Goal: Find specific page/section: Find specific page/section

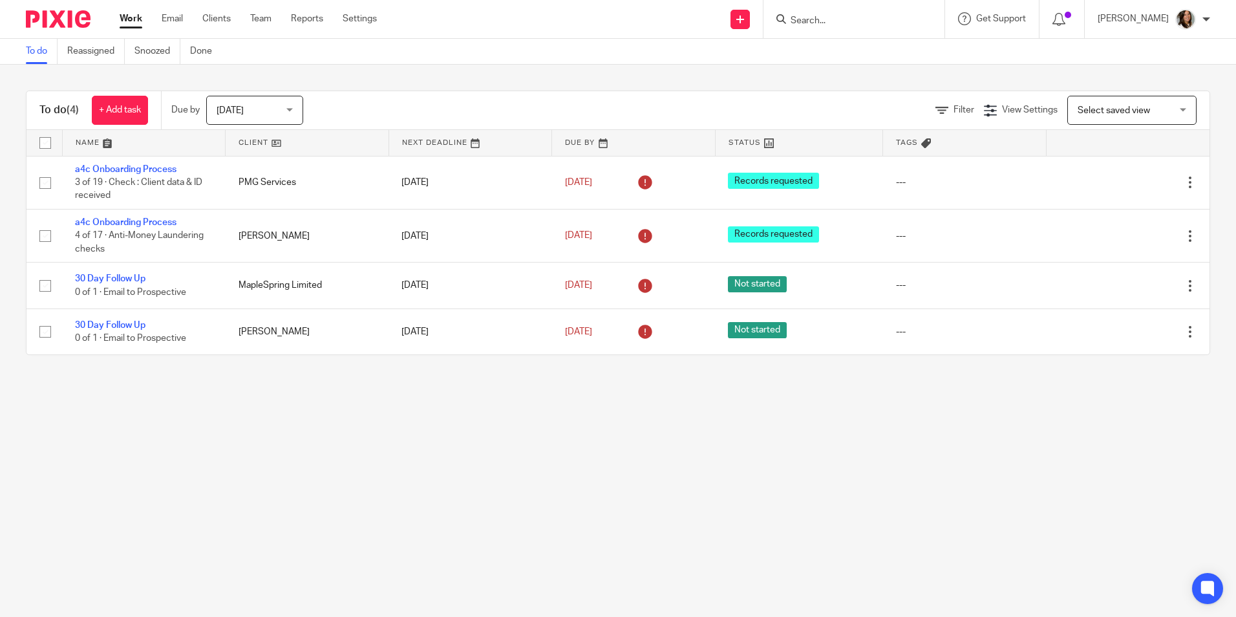
click at [840, 21] on input "Search" at bounding box center [847, 22] width 116 height 12
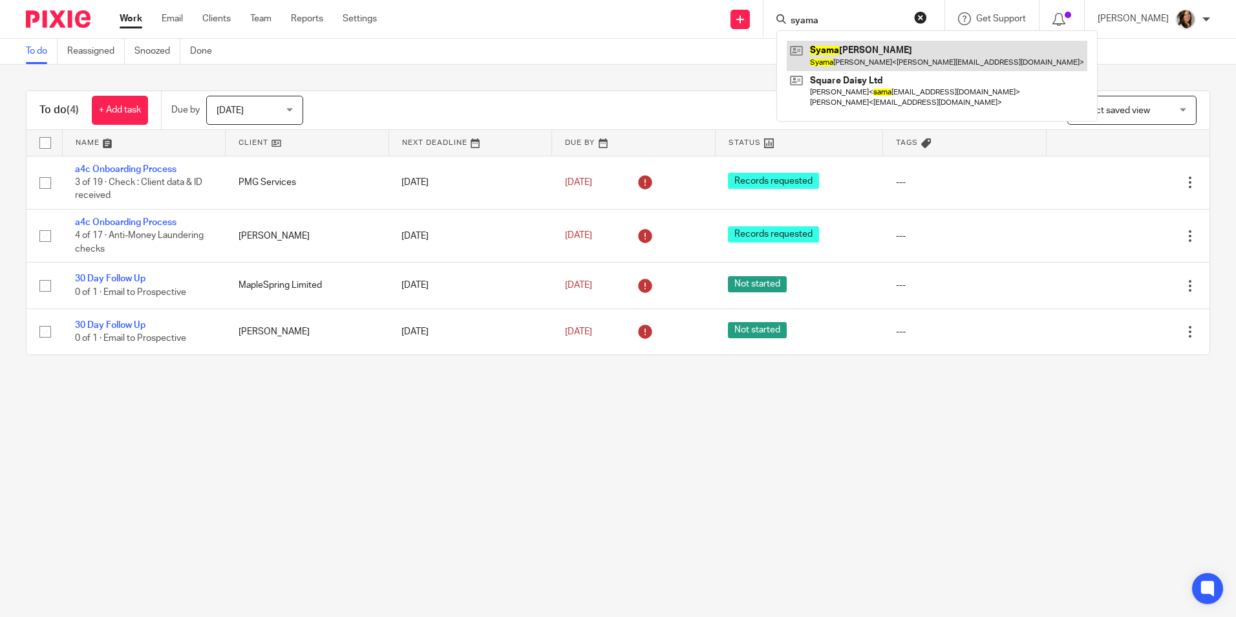
type input "syama"
click at [896, 64] on link at bounding box center [937, 56] width 301 height 30
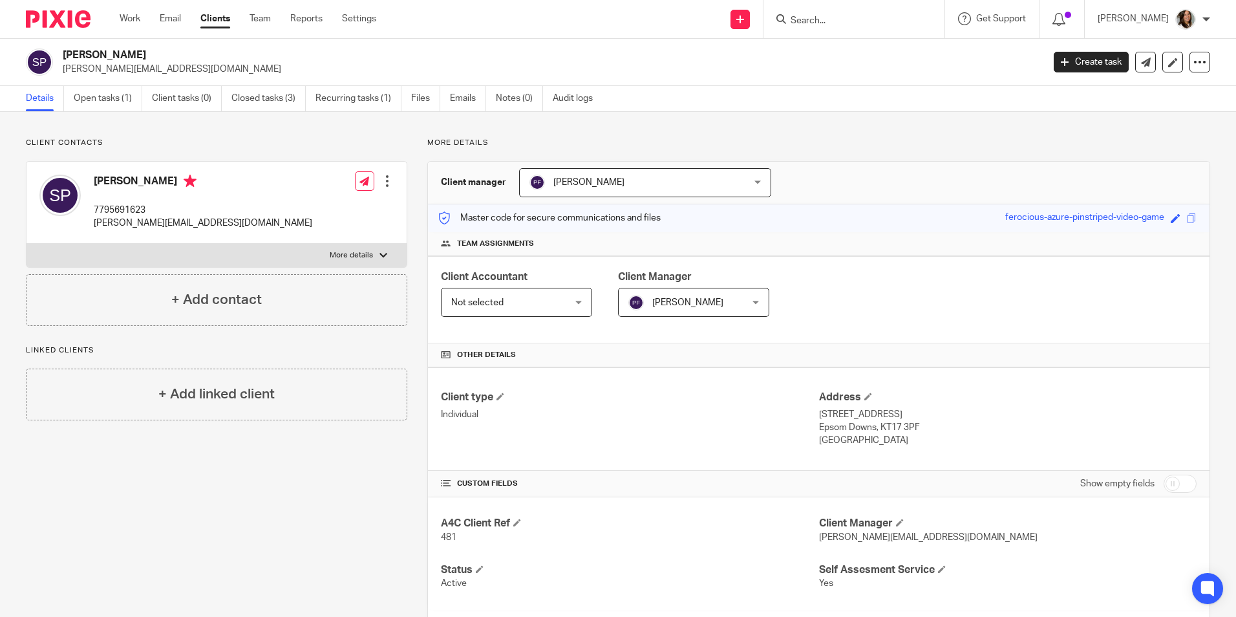
click at [905, 21] on input "Search" at bounding box center [847, 22] width 116 height 12
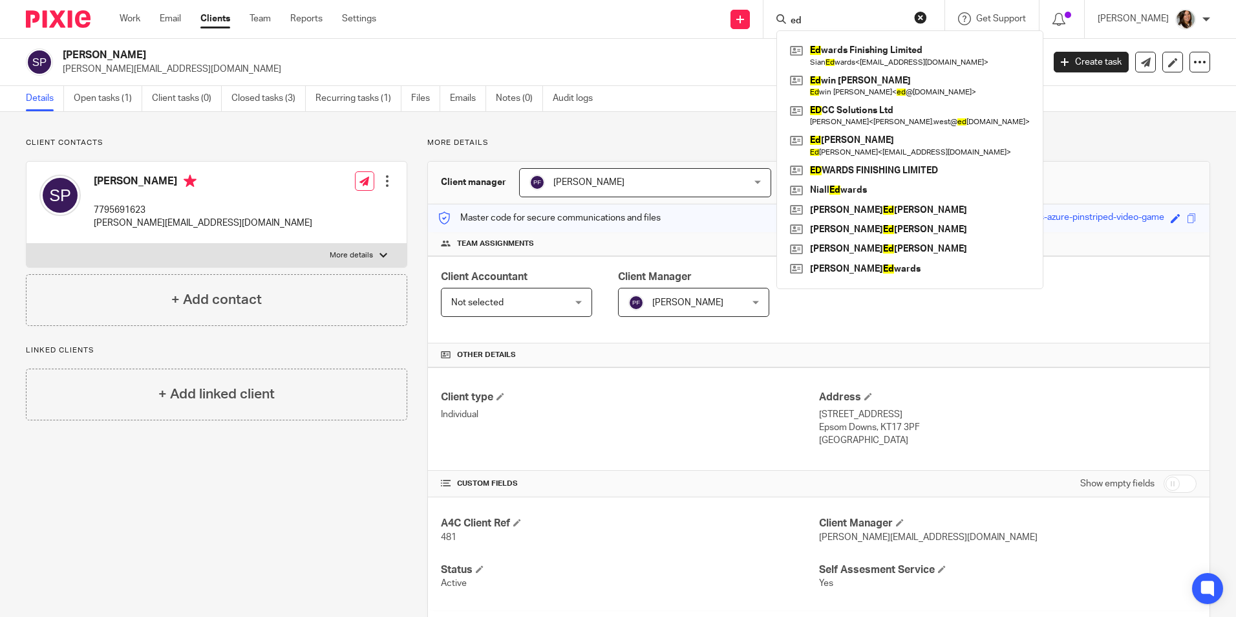
type input "ed"
